Goal: Task Accomplishment & Management: Use online tool/utility

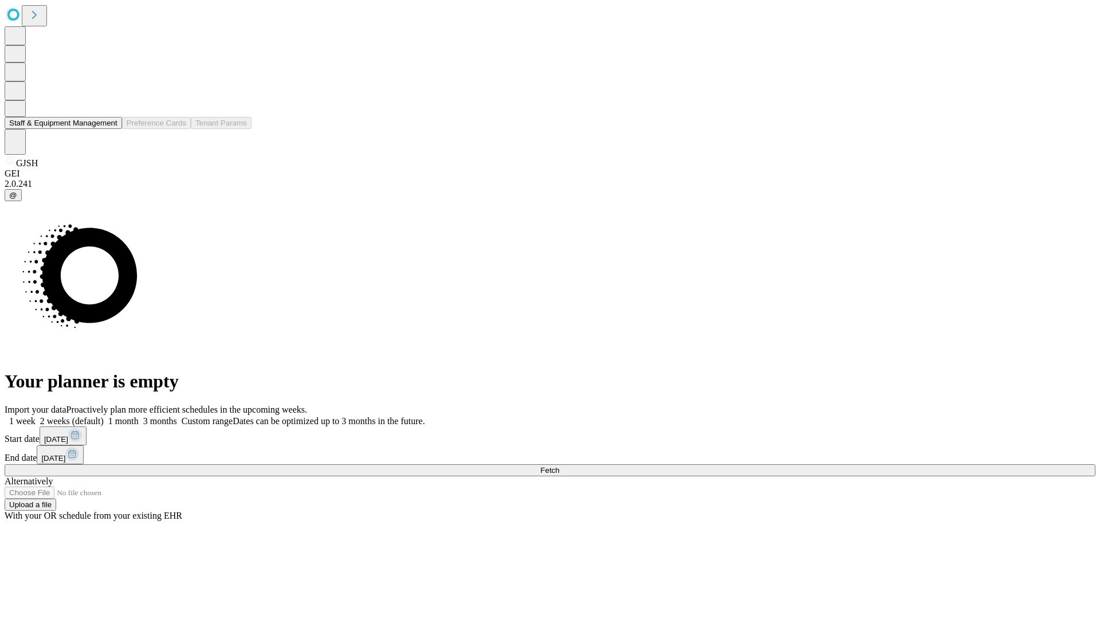
click at [109, 129] on button "Staff & Equipment Management" at bounding box center [63, 123] width 117 height 12
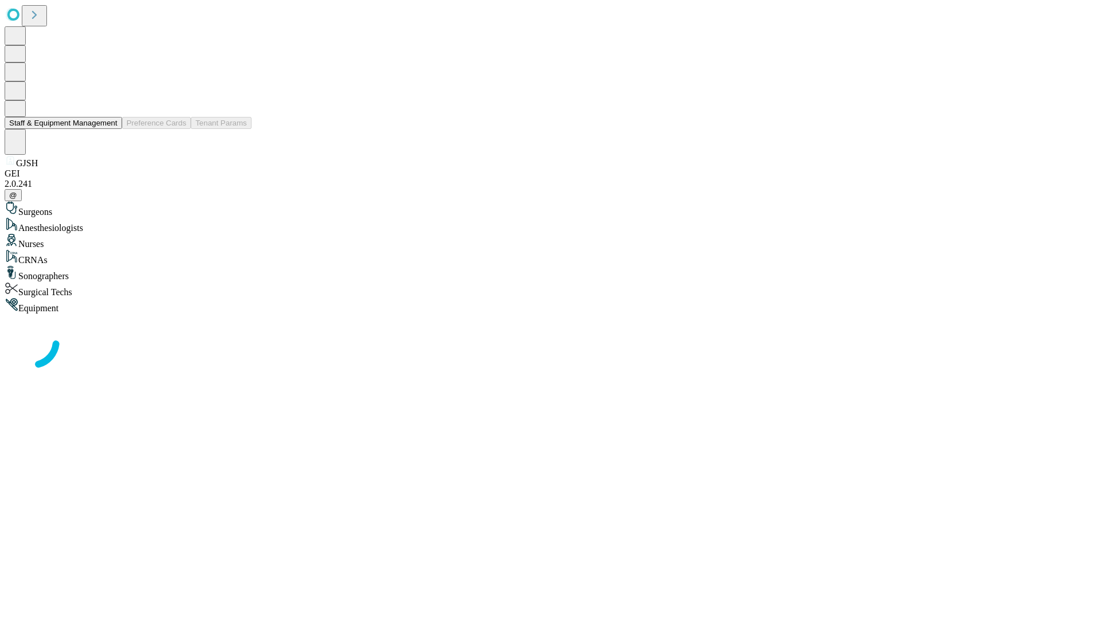
click at [109, 129] on button "Staff & Equipment Management" at bounding box center [63, 123] width 117 height 12
